Goal: Task Accomplishment & Management: Use online tool/utility

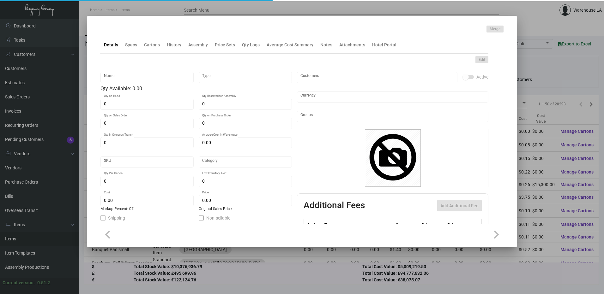
type input "Key Card - Two Bunch Palms"
type input "Inventory"
type input "2,000"
type input "20,000"
type input "$ 0.19"
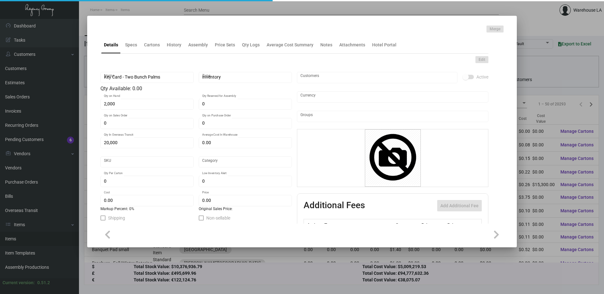
type input "3262"
type input "Standard"
type input "1,000"
type input "2,000"
type input "$ 0.19"
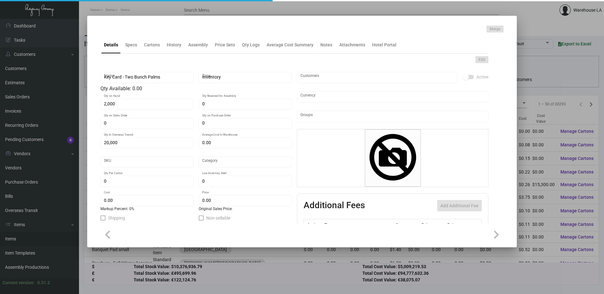
type input "$ 0.53"
type textarea "Keys Size CR80 #30 mill white matte dull laminated PVC recycled plastic materia…"
type textarea "Keys RFID Ving size CR80 bio degradable stock 30 mil plastic printing both side…"
checkbox input "true"
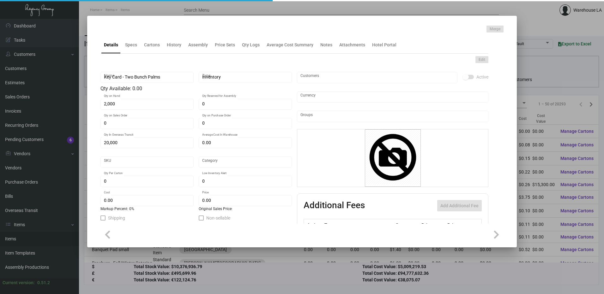
type input "United States Dollar $"
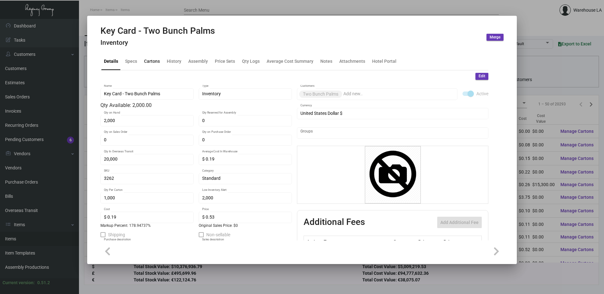
click at [154, 57] on div "Cartons" at bounding box center [152, 61] width 21 height 15
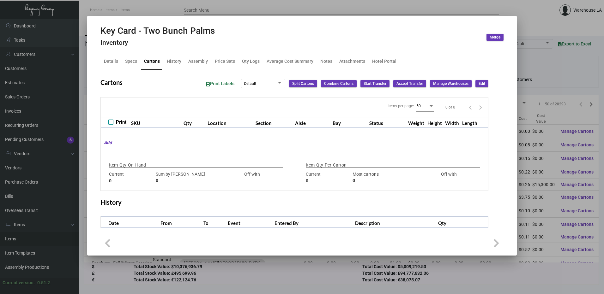
type input "2,000"
type input "3000"
type input "-1000"
type input "1,000"
type input "1000"
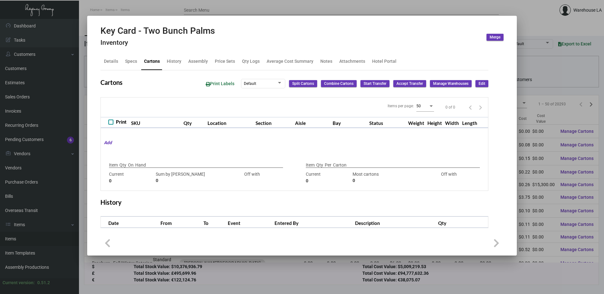
type input "0"
